Goal: Task Accomplishment & Management: Use online tool/utility

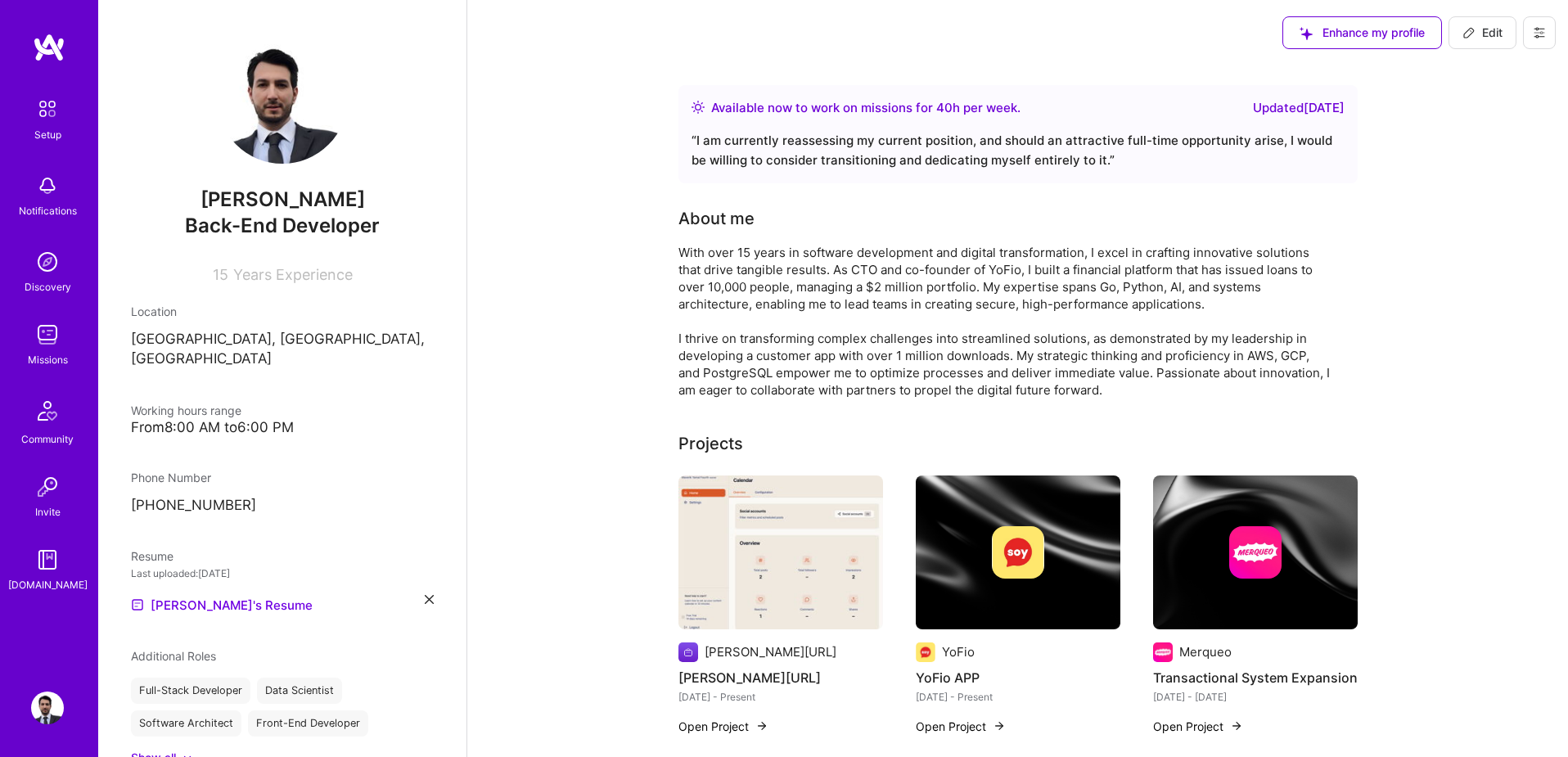
scroll to position [335, 0]
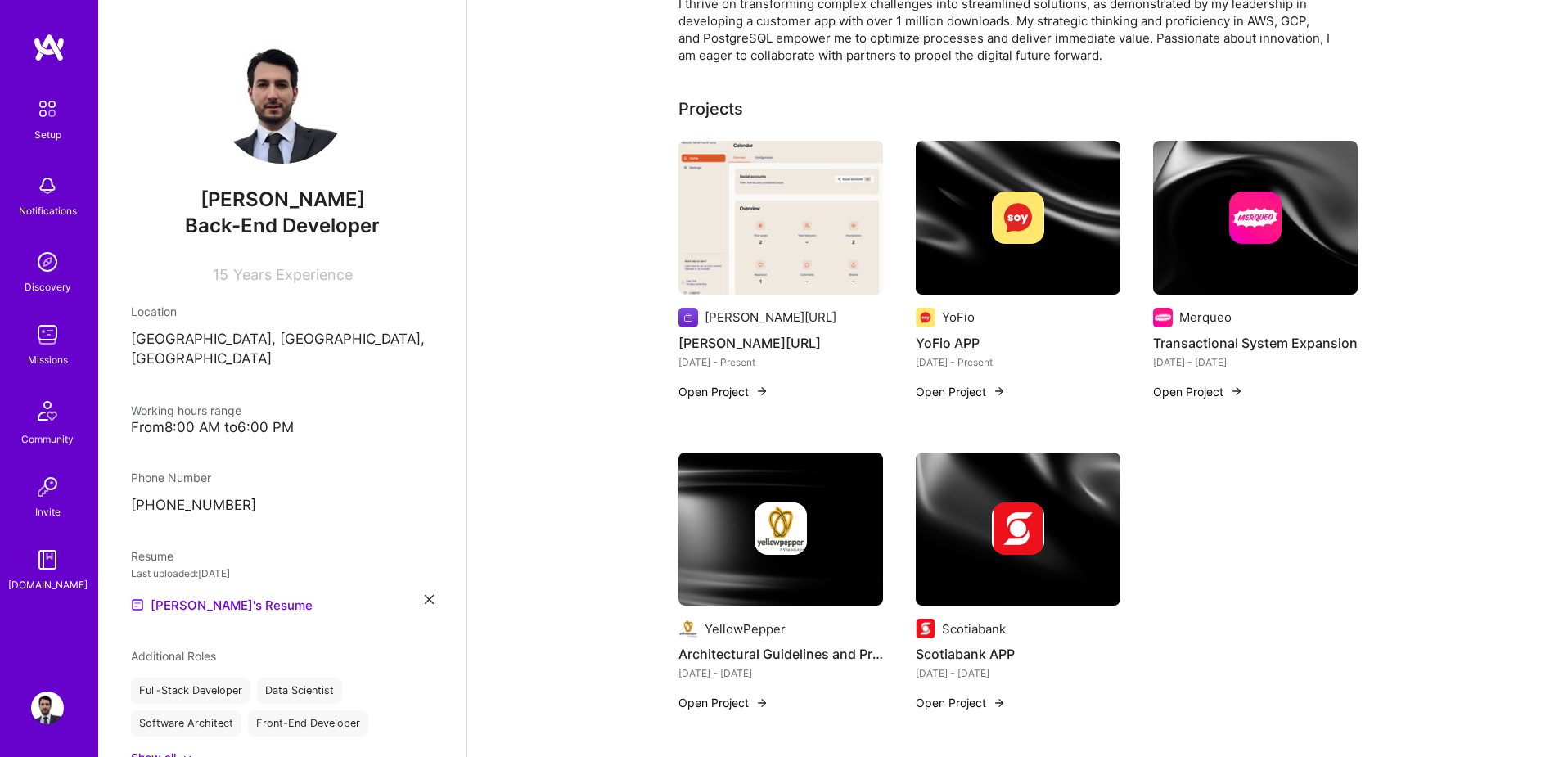
click at [47, 334] on img at bounding box center [48, 335] width 33 height 33
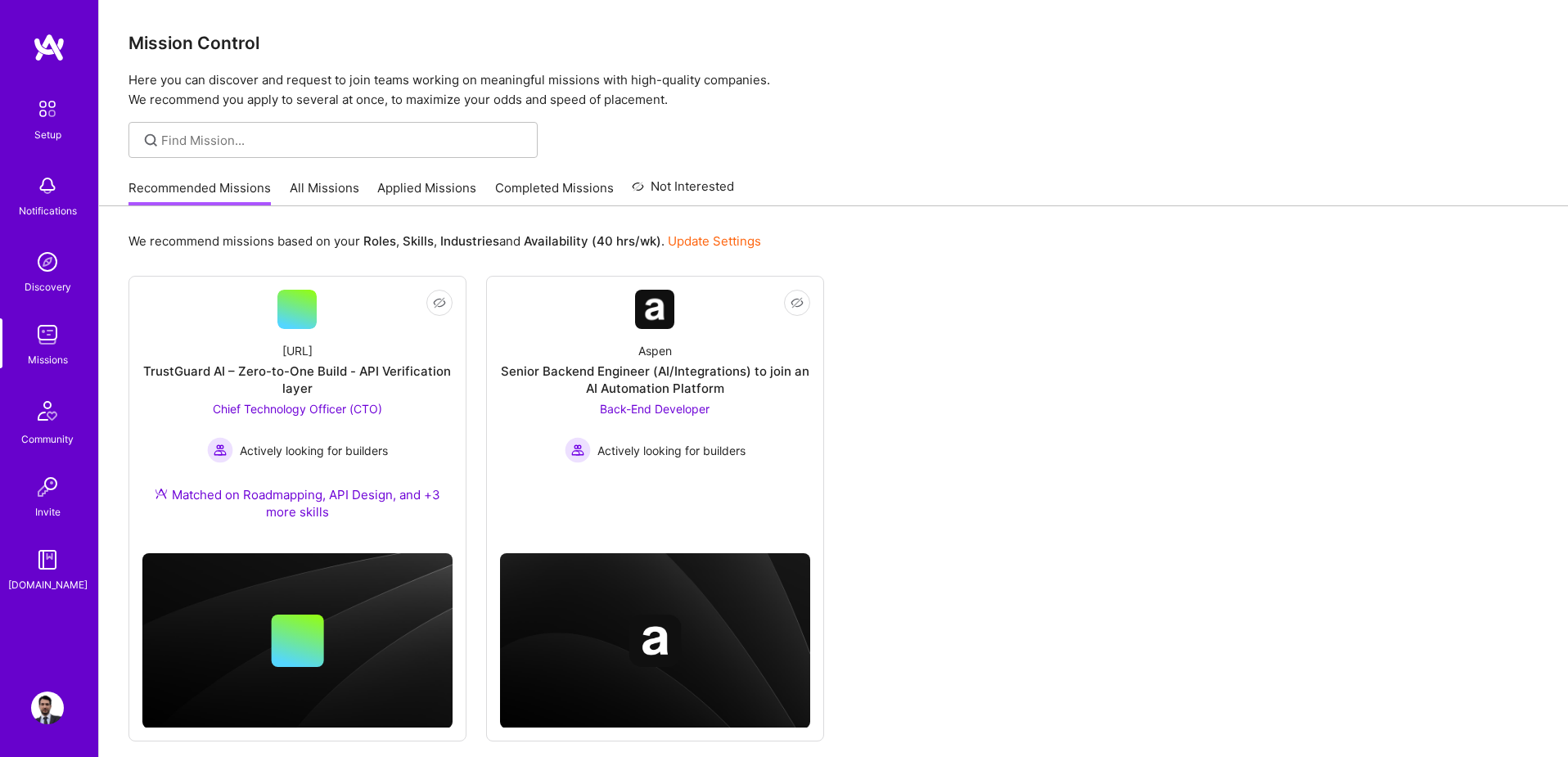
click at [440, 194] on link "Applied Missions" at bounding box center [427, 193] width 99 height 27
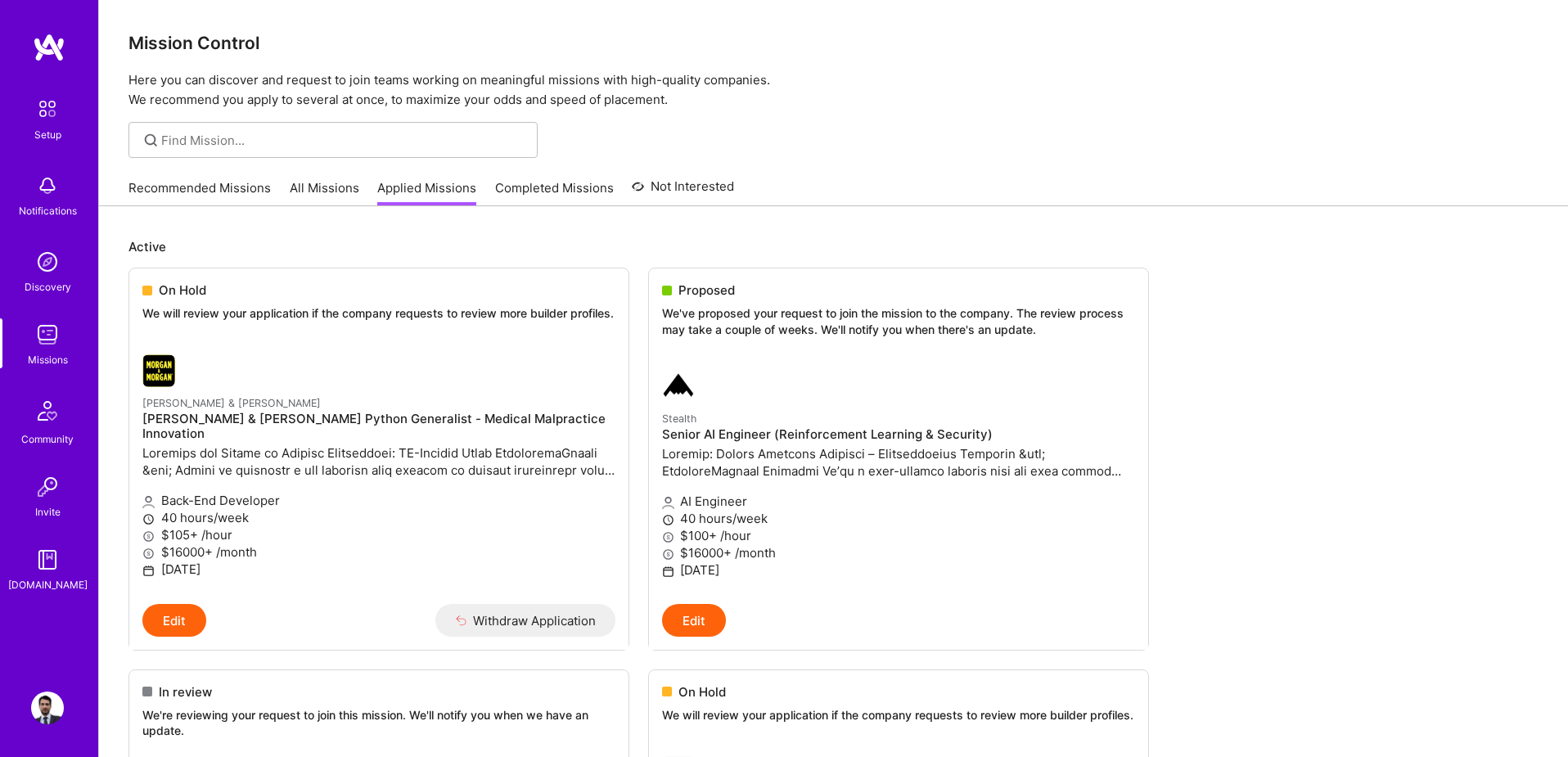
scroll to position [1362, 0]
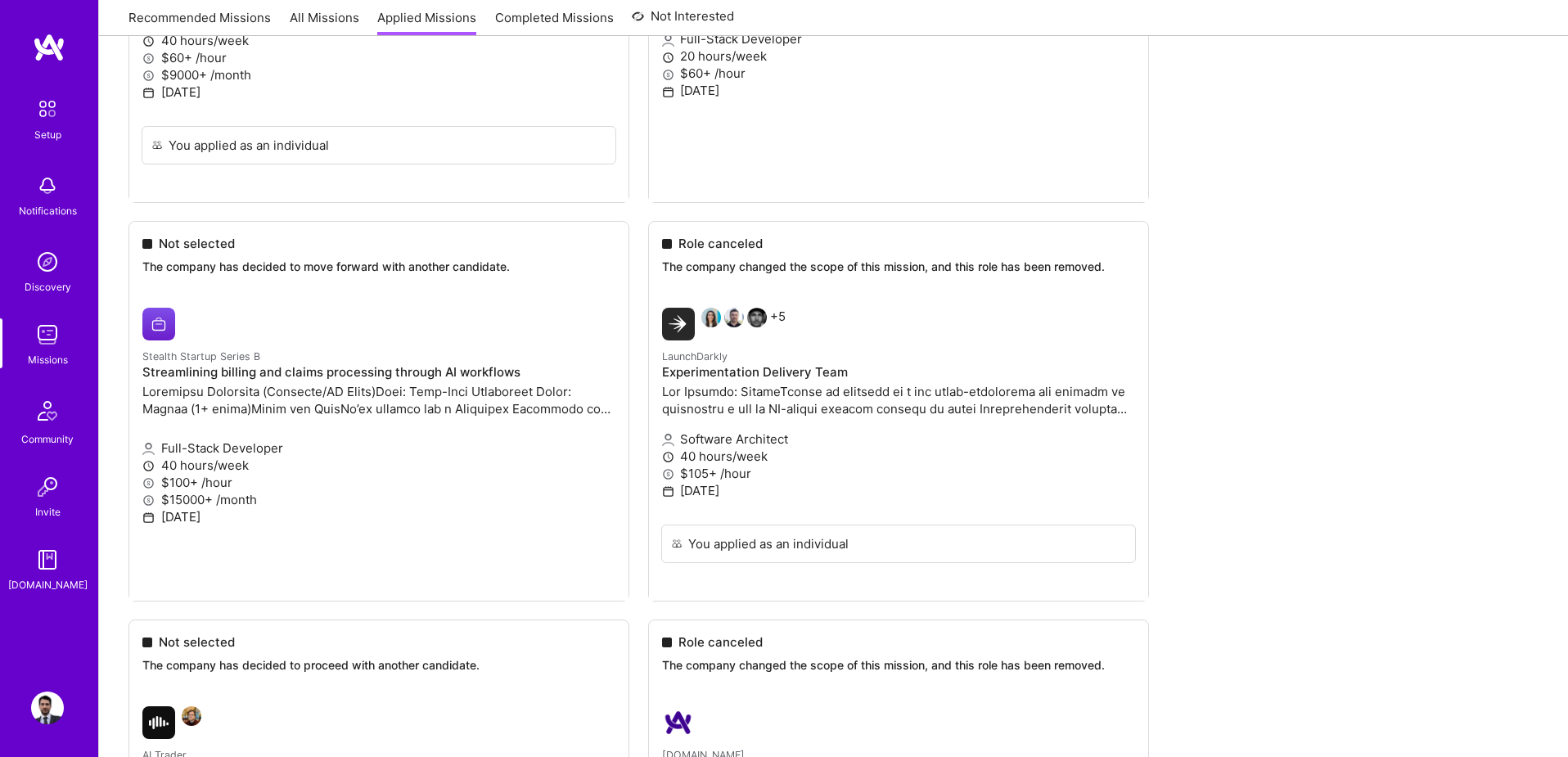
scroll to position [1383, 0]
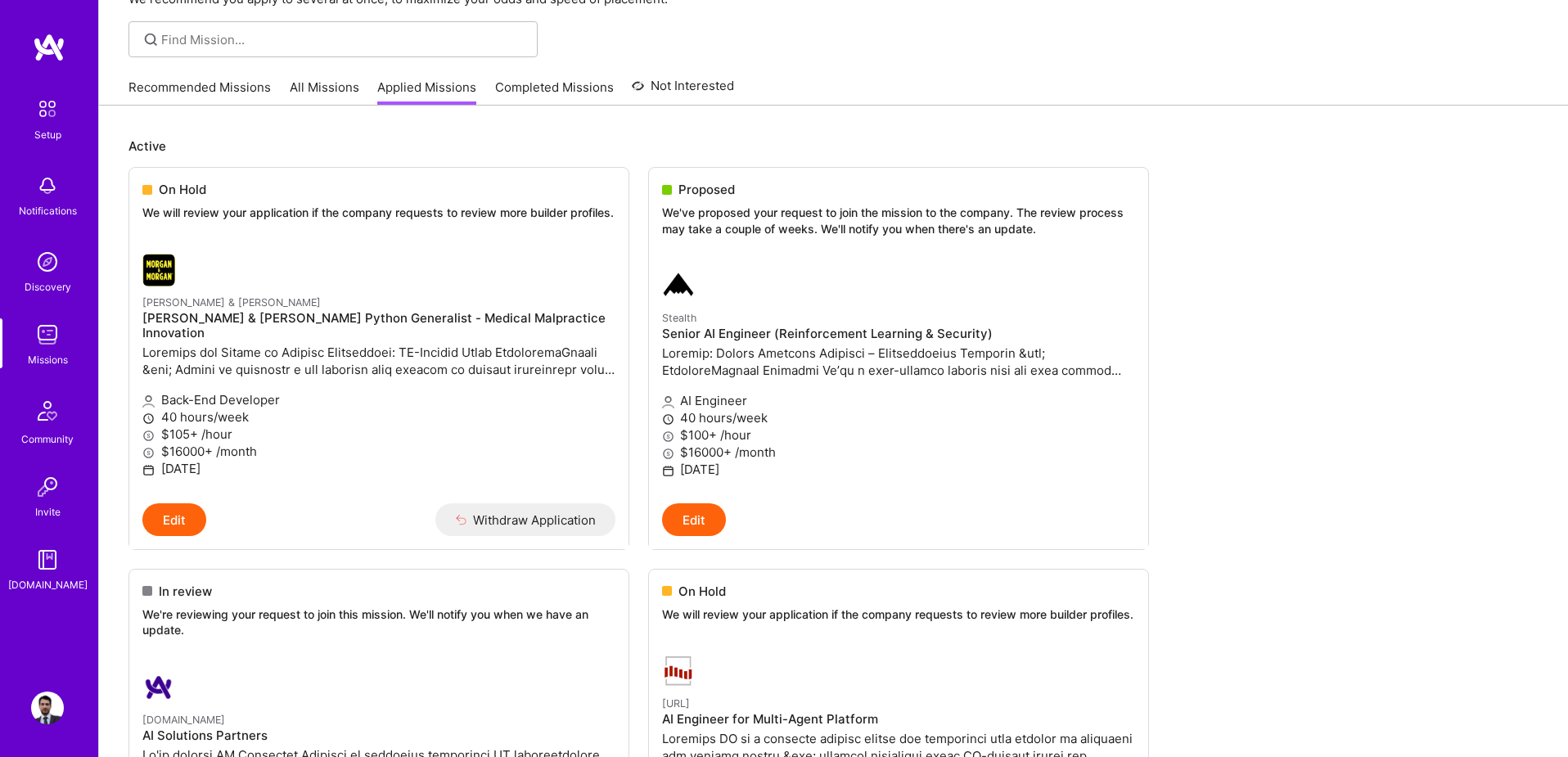
scroll to position [0, 0]
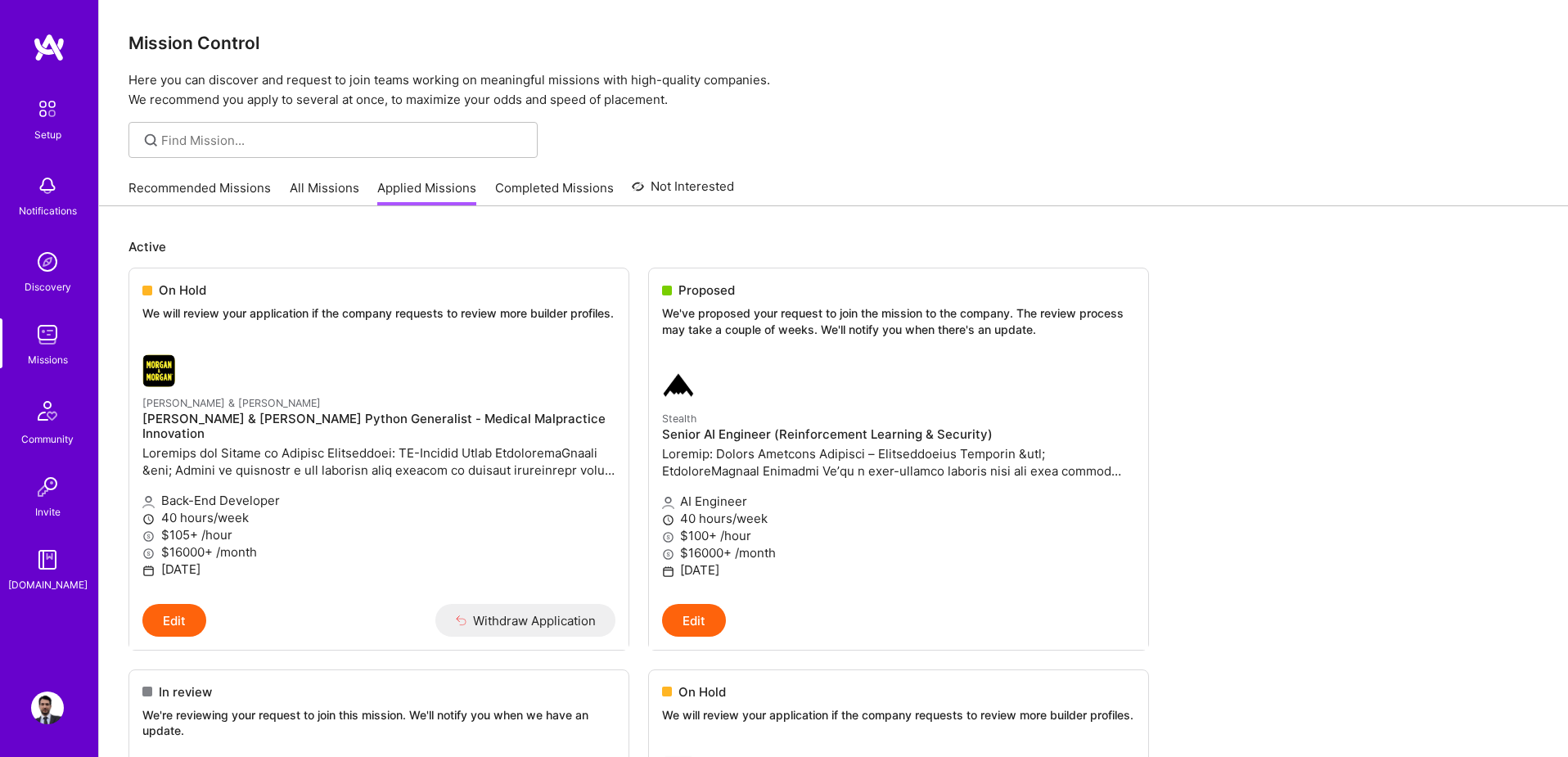
click at [311, 192] on link "All Missions" at bounding box center [324, 193] width 70 height 27
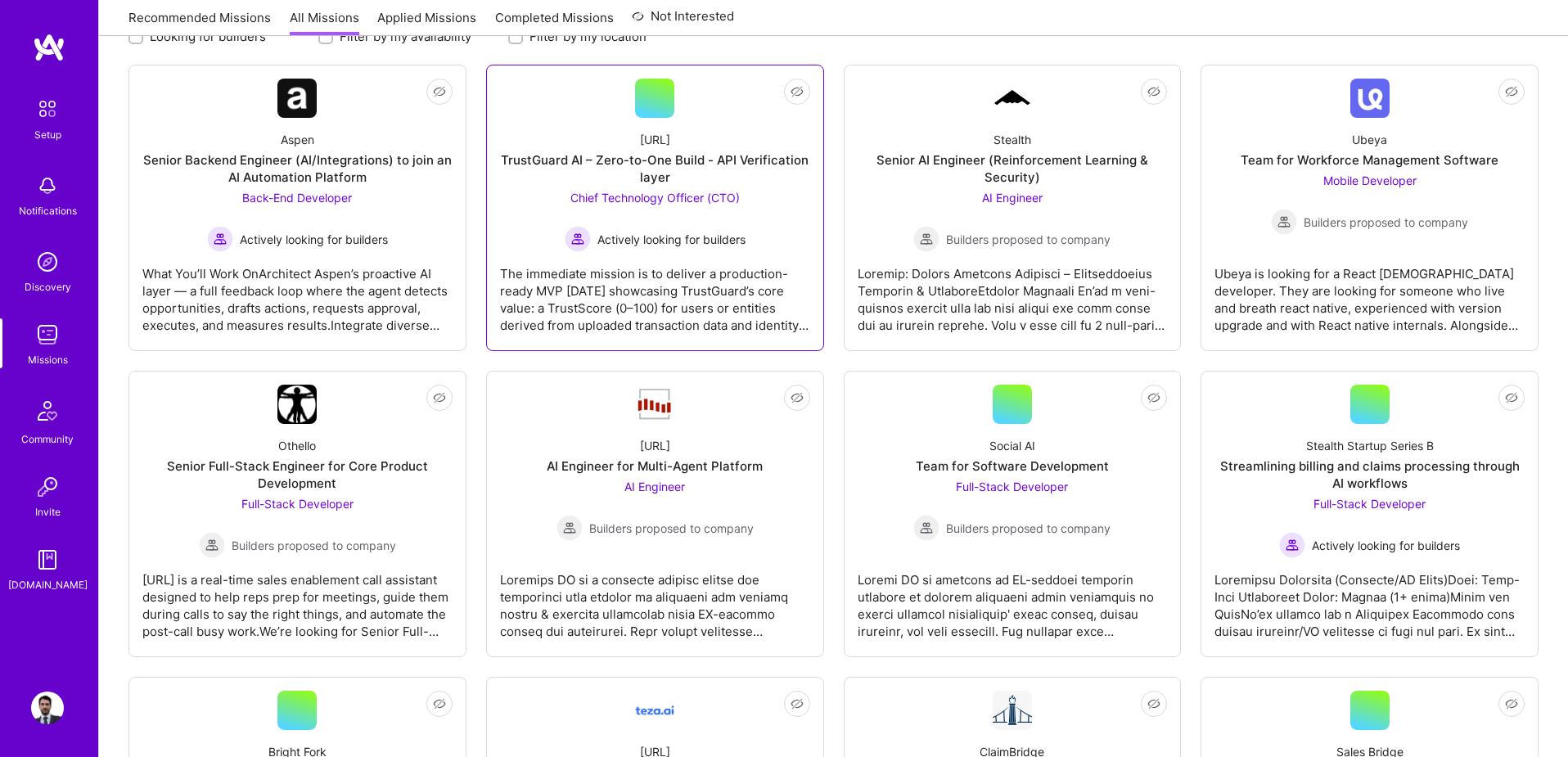
scroll to position [246, 0]
click at [1281, 592] on div at bounding box center [1370, 598] width 310 height 82
